Goal: Transaction & Acquisition: Purchase product/service

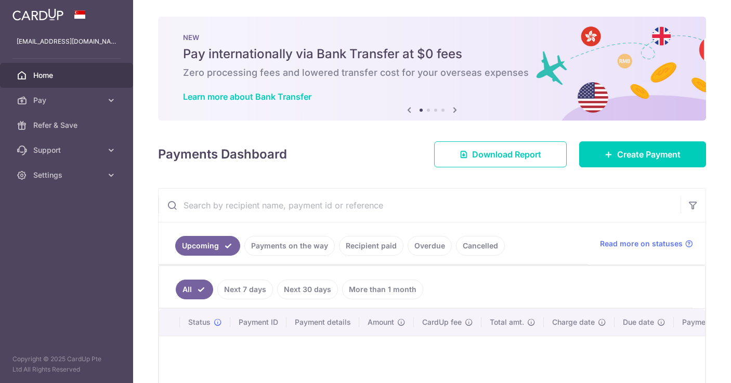
click at [286, 74] on h6 "Zero processing fees and lowered transfer cost for your overseas expenses" at bounding box center [432, 73] width 498 height 12
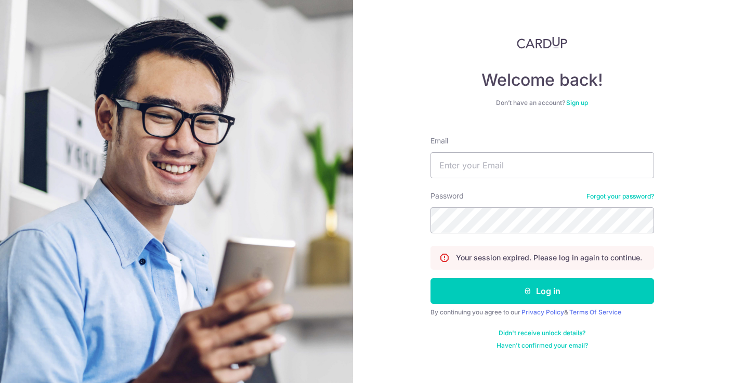
click at [482, 168] on input "Email" at bounding box center [543, 165] width 224 height 26
type input "Eileenshui@gmail.com"
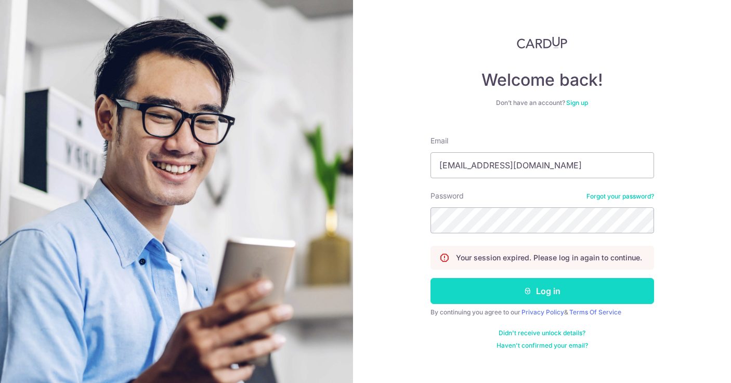
click at [474, 281] on button "Log in" at bounding box center [543, 291] width 224 height 26
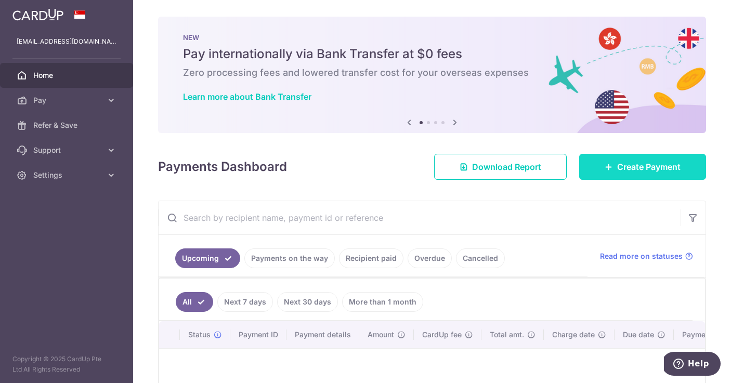
click at [626, 165] on span "Create Payment" at bounding box center [648, 167] width 63 height 12
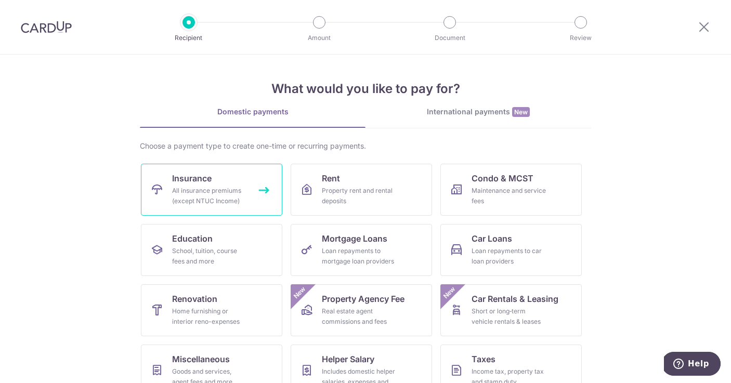
click at [231, 192] on div "All insurance premiums (except NTUC Income)" at bounding box center [209, 196] width 75 height 21
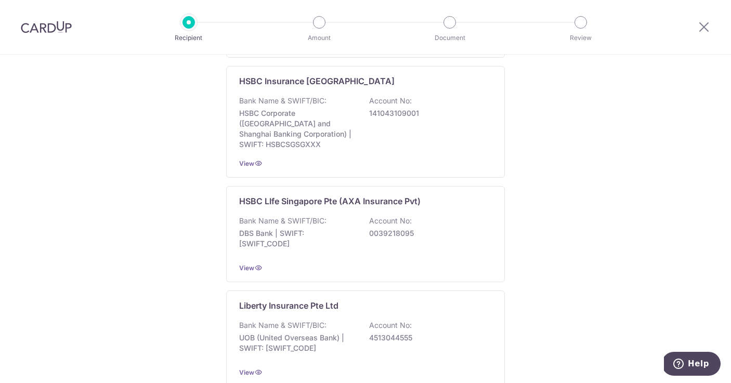
scroll to position [1065, 0]
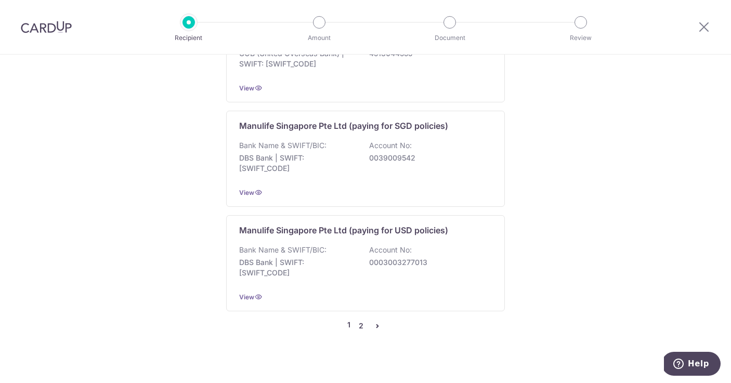
click at [360, 320] on link "2" at bounding box center [361, 326] width 12 height 12
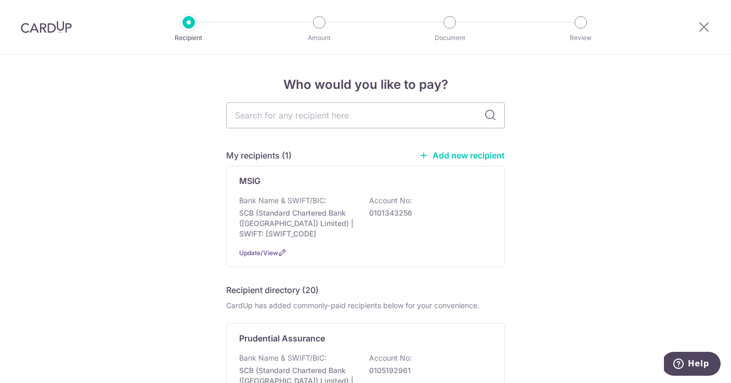
scroll to position [373, 0]
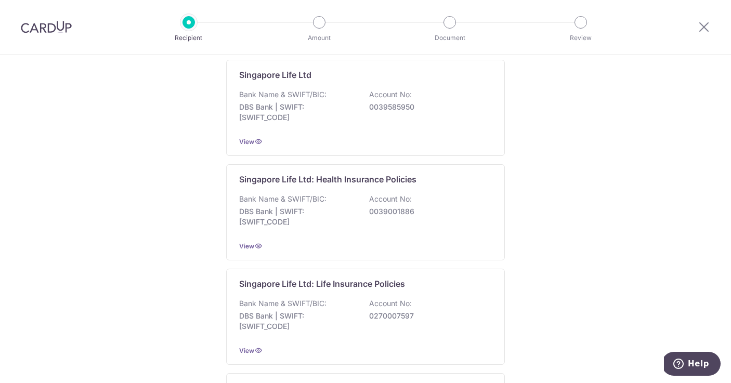
drag, startPoint x: 350, startPoint y: 300, endPoint x: 10, endPoint y: 309, distance: 339.8
click at [10, 309] on div "Who would you like to pay? My recipients (1) Add new recipient MSIG Bank Name &…" at bounding box center [365, 380] width 731 height 1399
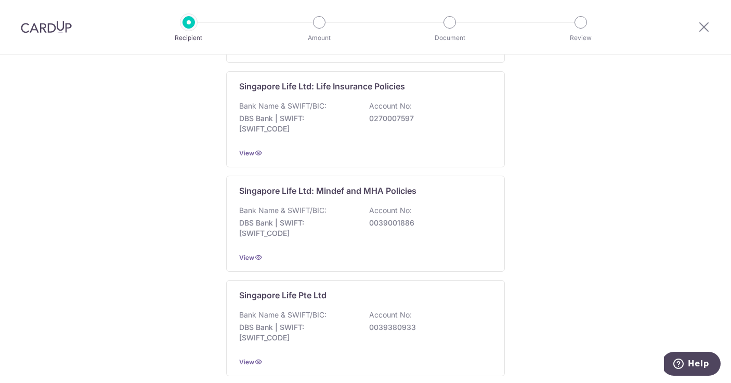
scroll to position [431, 0]
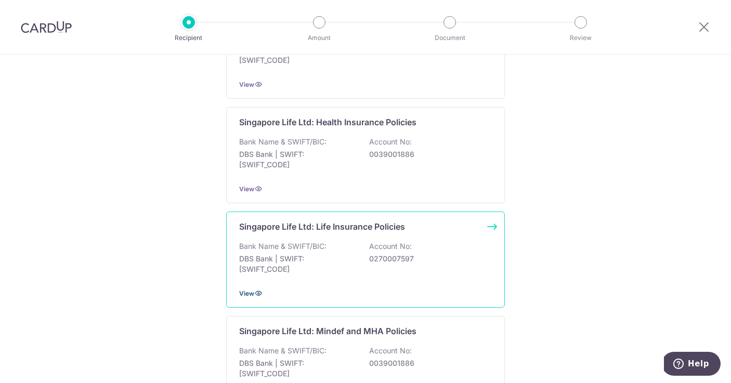
click at [254, 292] on icon at bounding box center [258, 293] width 8 height 8
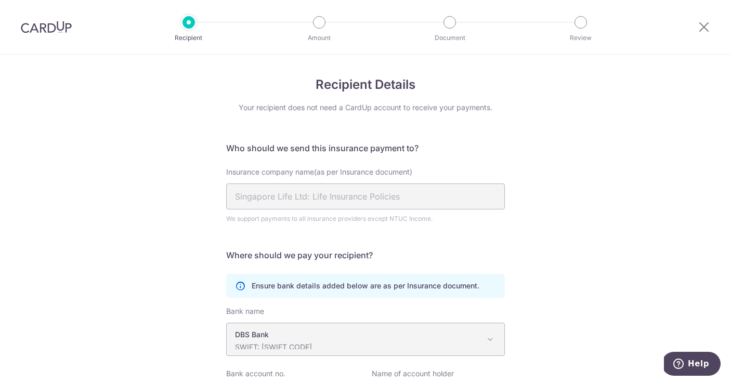
scroll to position [111, 0]
